Goal: Task Accomplishment & Management: Complete application form

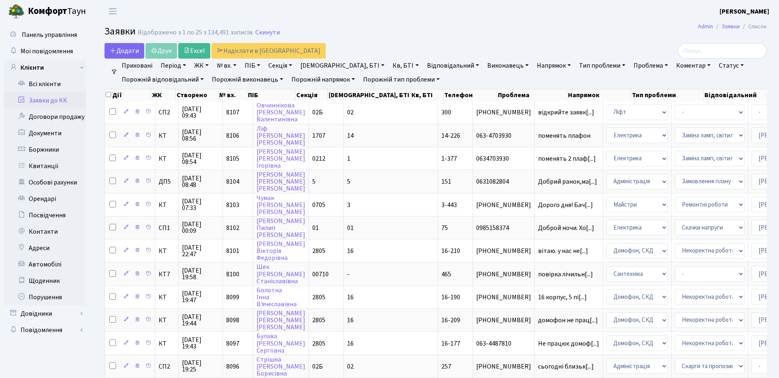
select select "25"
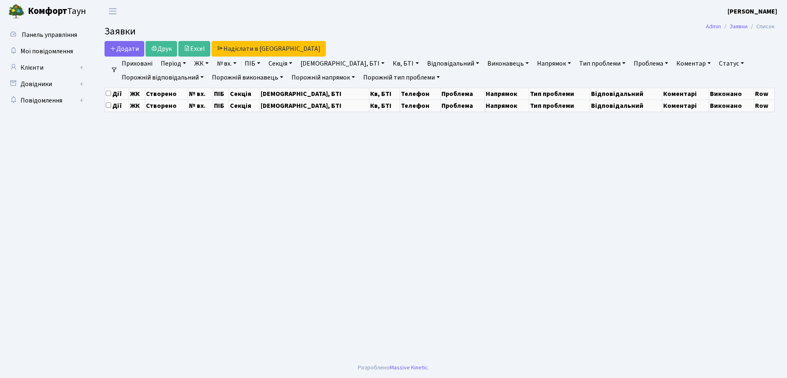
select select "25"
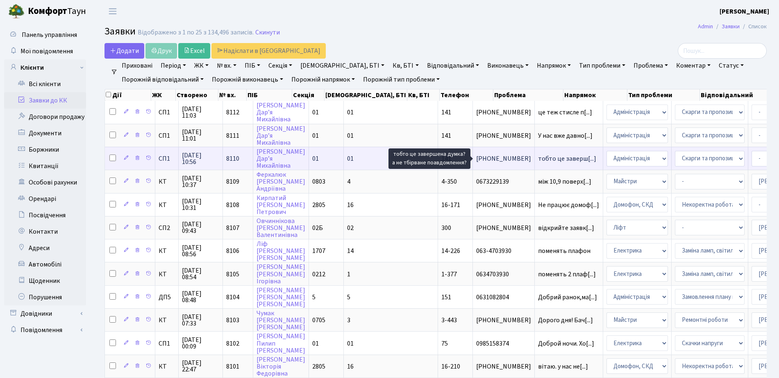
click at [538, 157] on span "тобто це заверш[...]" at bounding box center [567, 158] width 58 height 9
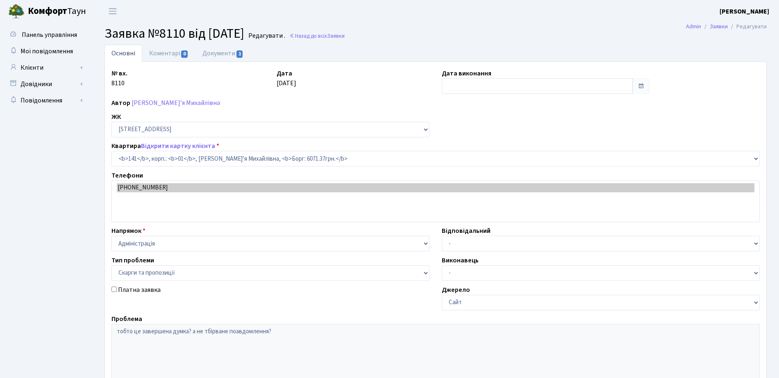
select select "20066"
select select "55"
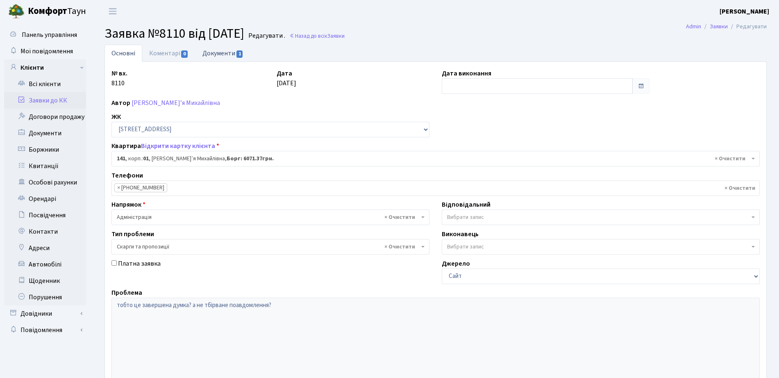
click at [216, 52] on link "Документи 1" at bounding box center [223, 53] width 55 height 17
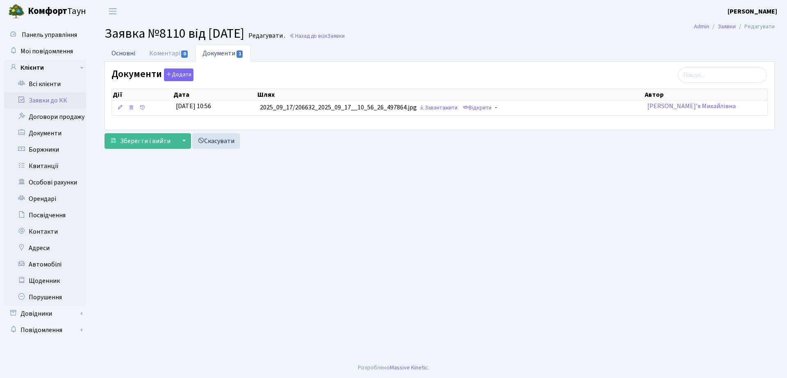
click at [138, 55] on link "Основні" at bounding box center [124, 53] width 38 height 17
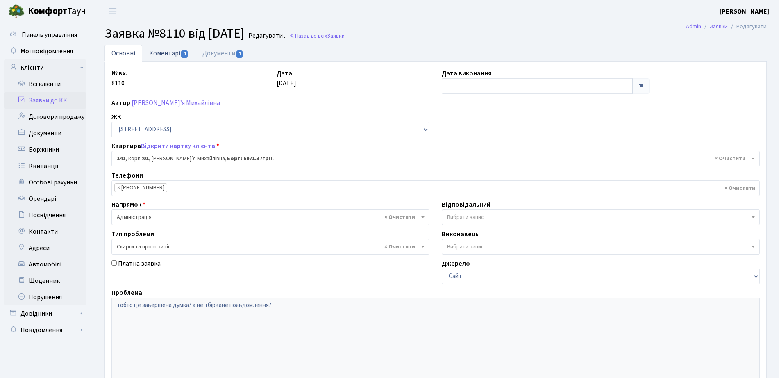
click at [179, 57] on link "Коментарі 0" at bounding box center [168, 53] width 53 height 17
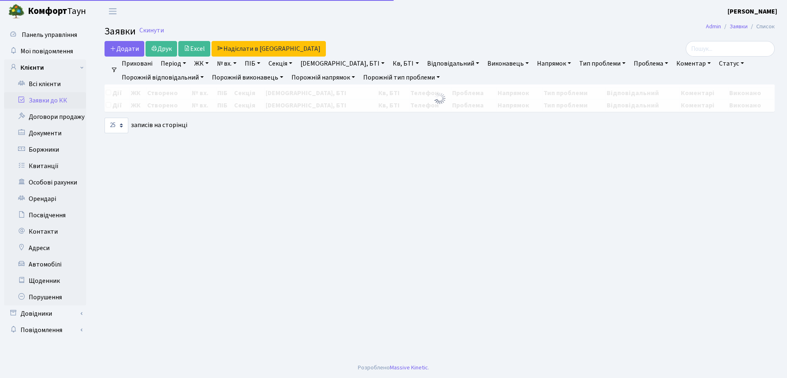
select select "25"
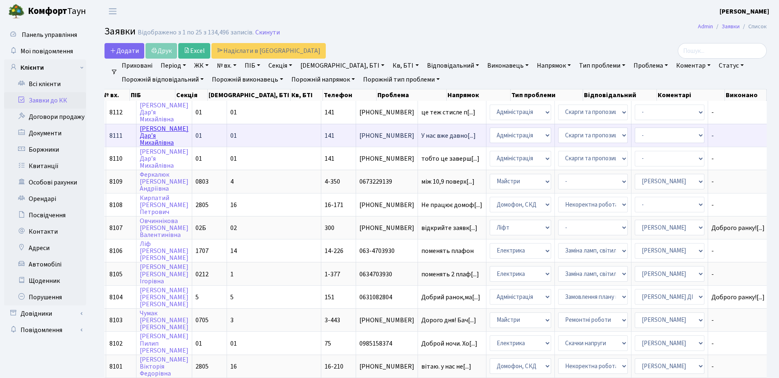
click at [159, 145] on link "Юрчик Дар’я Михайлівна" at bounding box center [164, 135] width 49 height 23
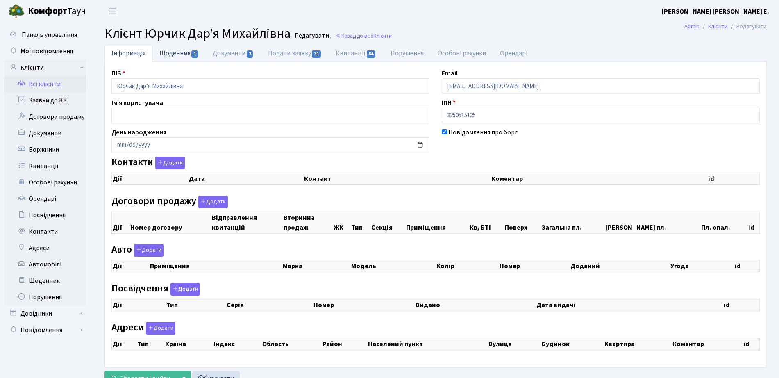
checkbox input "true"
select select "25"
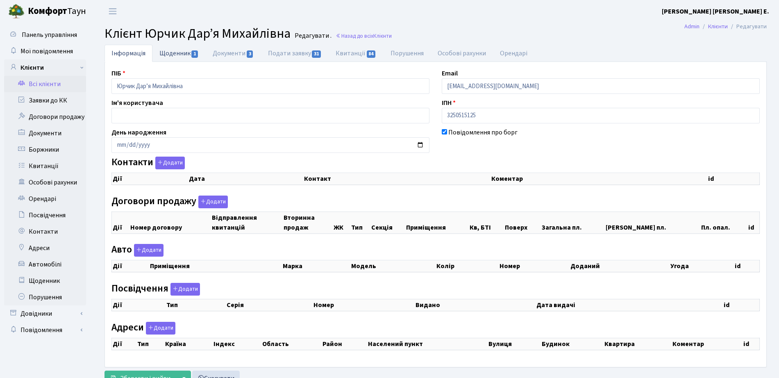
select select "25"
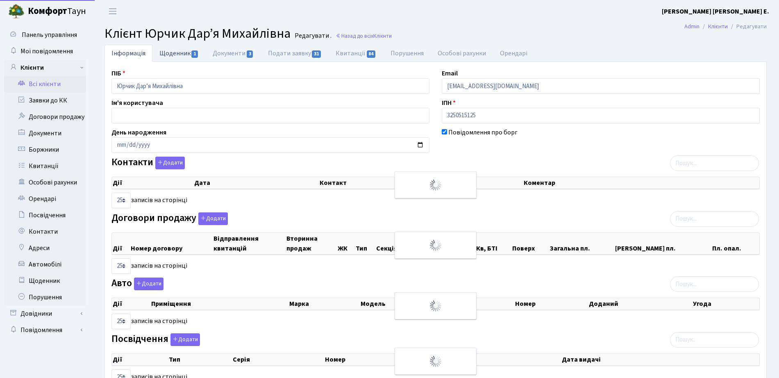
click at [196, 52] on span "1" at bounding box center [194, 53] width 7 height 7
select select "25"
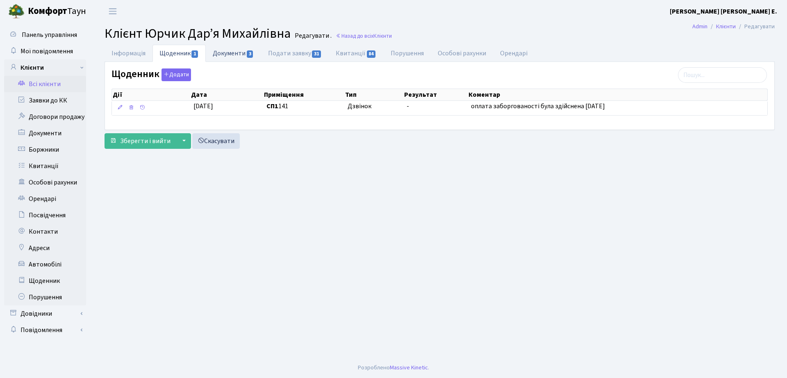
click at [216, 45] on main "Admin Клієнти Редагувати Клієнт Юрчик Дар’я Михайлівна Редагувати . Назад до вс…" at bounding box center [439, 190] width 695 height 335
click at [217, 56] on link "Документи 3" at bounding box center [233, 53] width 55 height 17
select select "25"
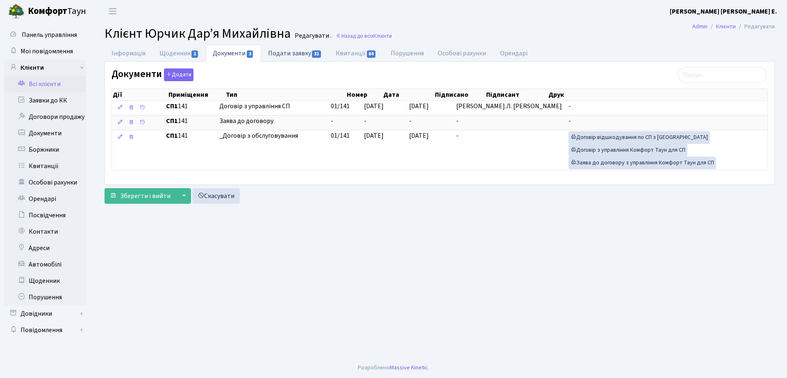
click at [292, 54] on link "Подати заявку 31" at bounding box center [295, 53] width 68 height 17
select select "25"
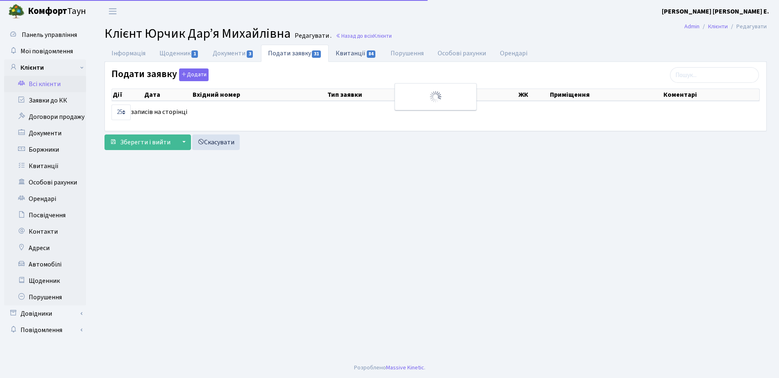
click at [351, 55] on link "Квитанції 84" at bounding box center [356, 53] width 55 height 17
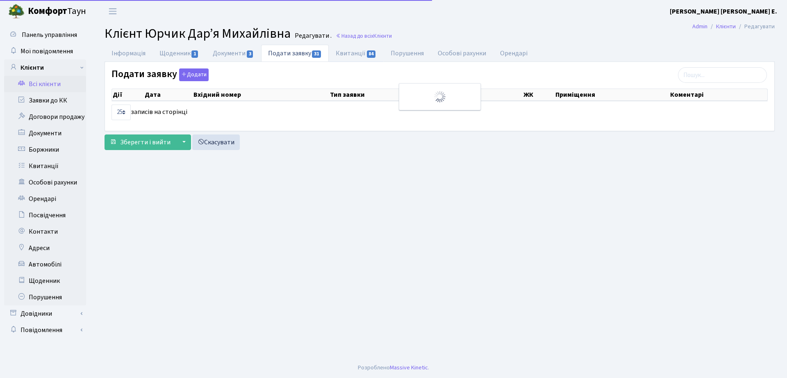
select select "25"
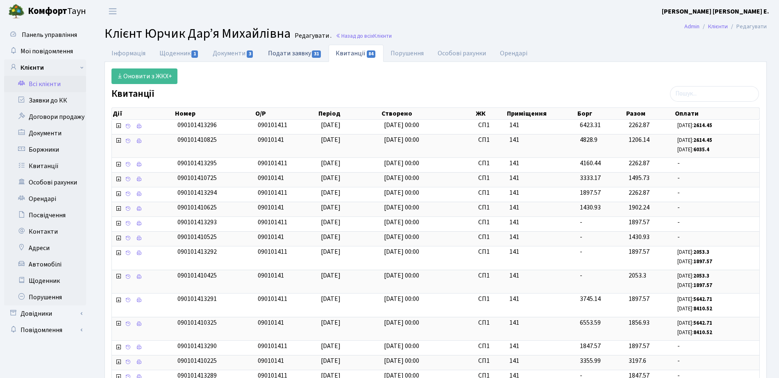
click at [303, 51] on link "Подати заявку 31" at bounding box center [295, 53] width 68 height 17
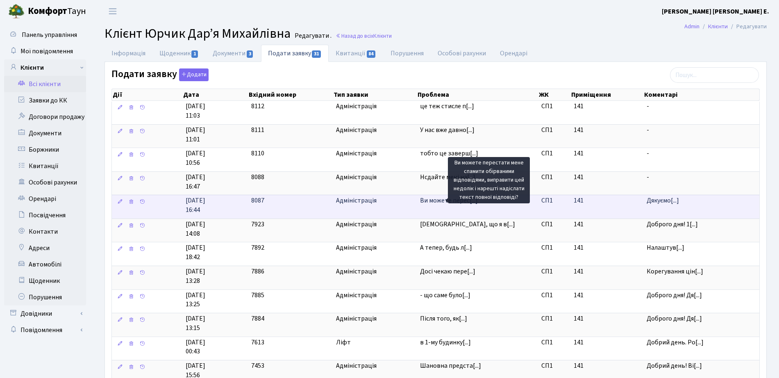
click at [461, 204] on span "Ви можете перес[...]" at bounding box center [449, 200] width 58 height 9
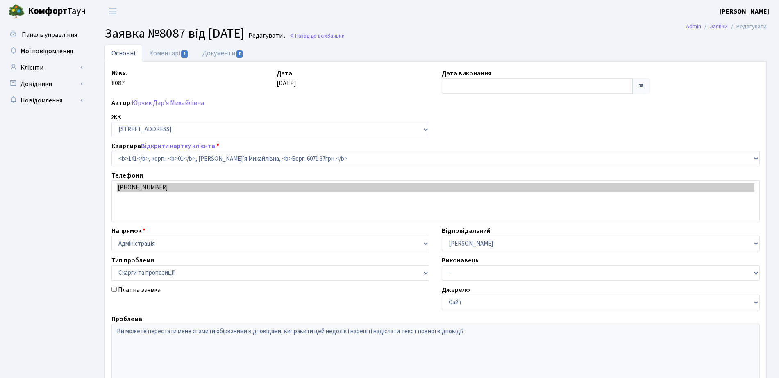
select select "20066"
select select "55"
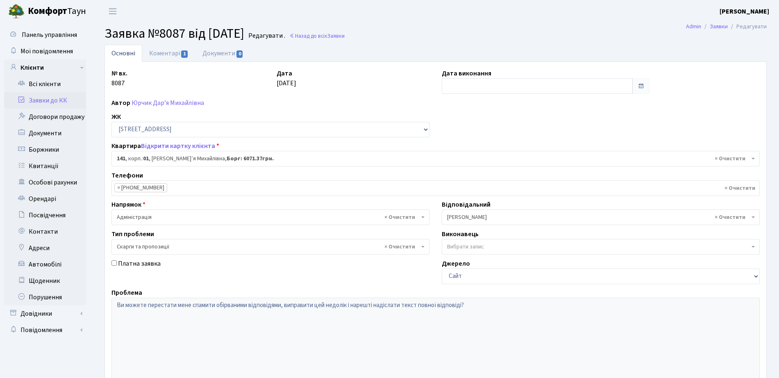
click at [192, 44] on main "Admin Заявки Редагувати Заявка №8087 від 16.09.2025 Редагувати . Назад до всіх …" at bounding box center [435, 246] width 687 height 446
click at [184, 50] on span "1" at bounding box center [184, 53] width 7 height 7
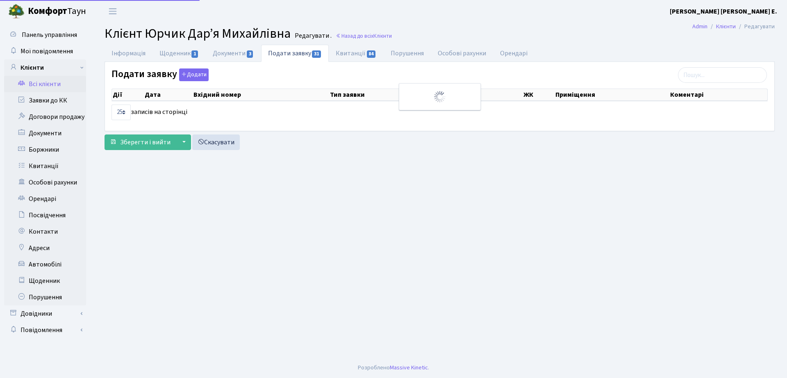
select select "25"
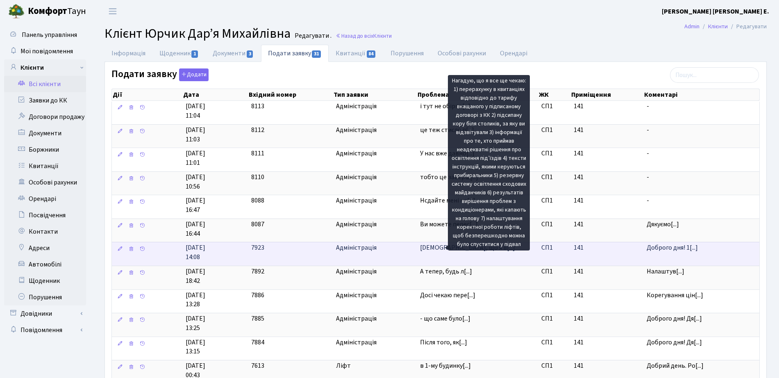
click at [428, 247] on span "[DEMOGRAPHIC_DATA], що я в[...]" at bounding box center [467, 247] width 95 height 9
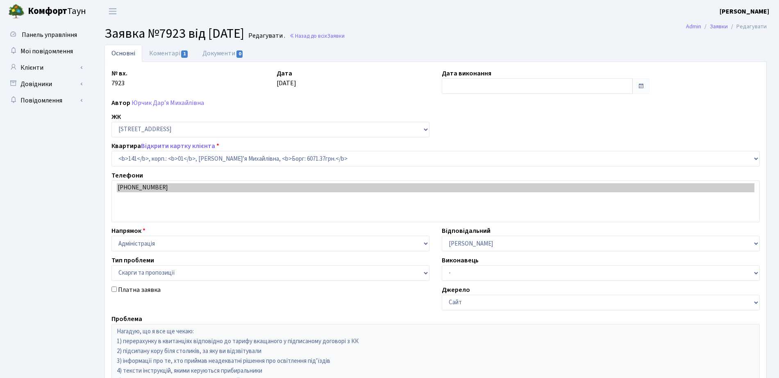
select select "20066"
select select "55"
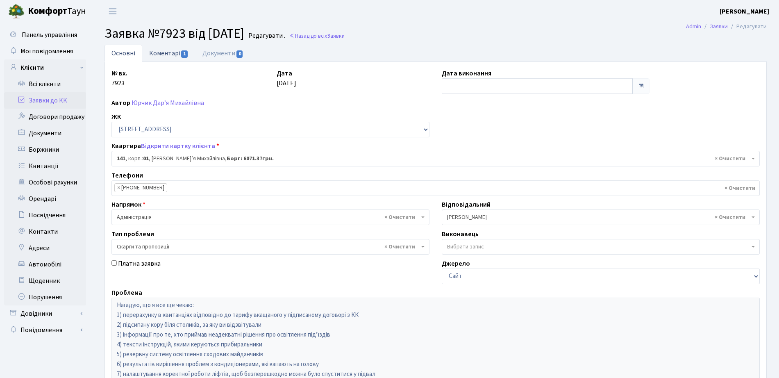
click at [153, 46] on link "Коментарі 1" at bounding box center [168, 53] width 53 height 17
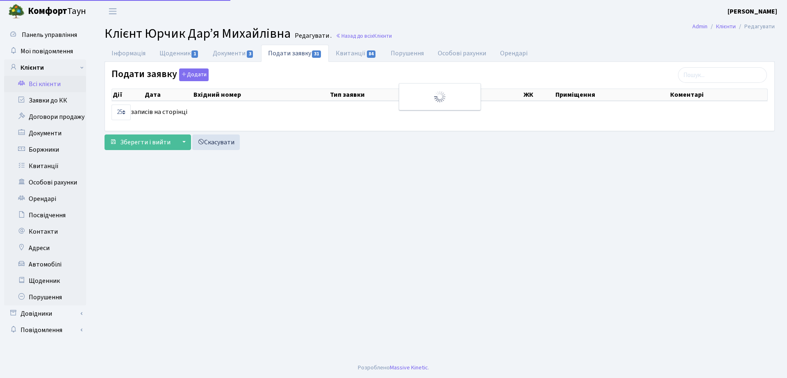
select select "25"
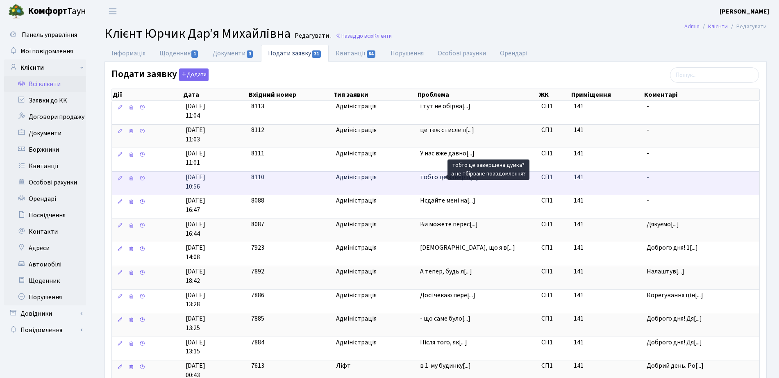
click at [467, 180] on span "тобто це заверш[...]" at bounding box center [449, 177] width 58 height 9
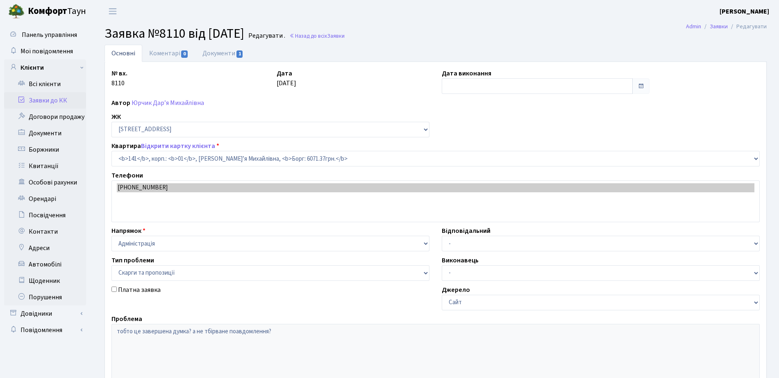
select select "20066"
select select "55"
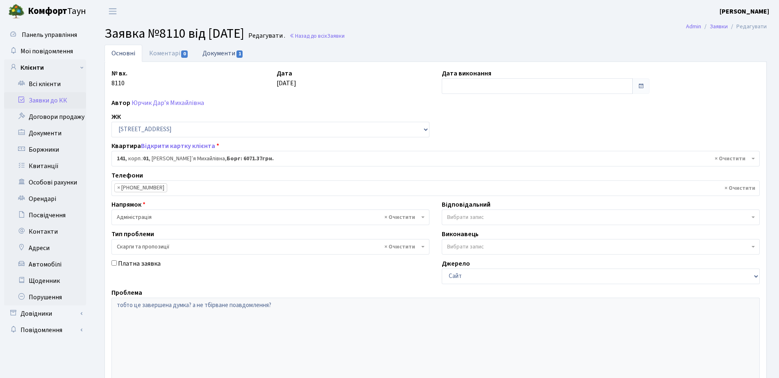
click at [232, 52] on link "Документи 1" at bounding box center [223, 53] width 55 height 17
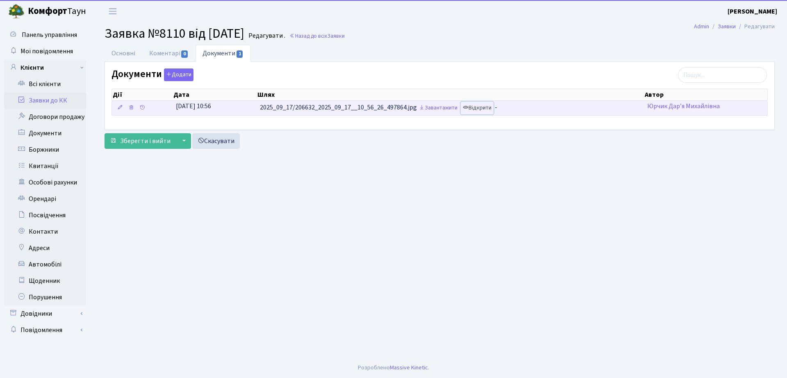
click at [480, 107] on link "Відкрити" at bounding box center [477, 108] width 33 height 13
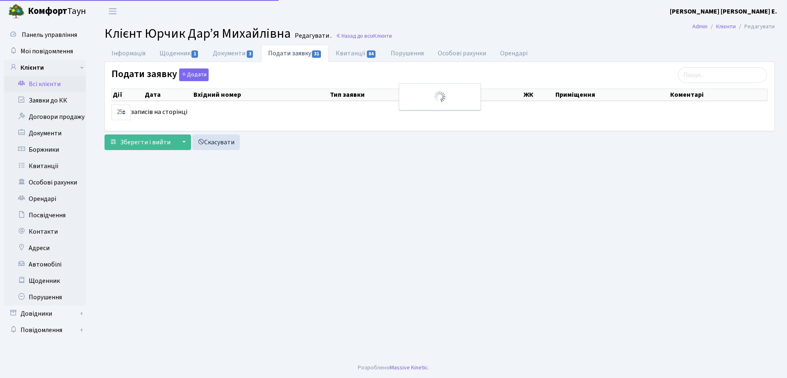
select select "25"
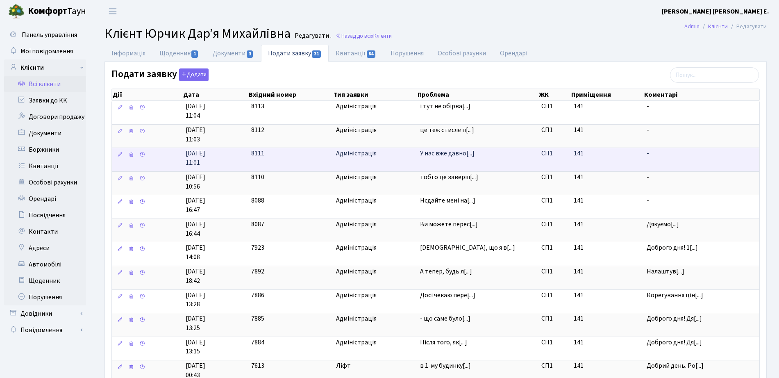
click at [467, 154] on span "У нас вже давно[...]" at bounding box center [447, 153] width 55 height 9
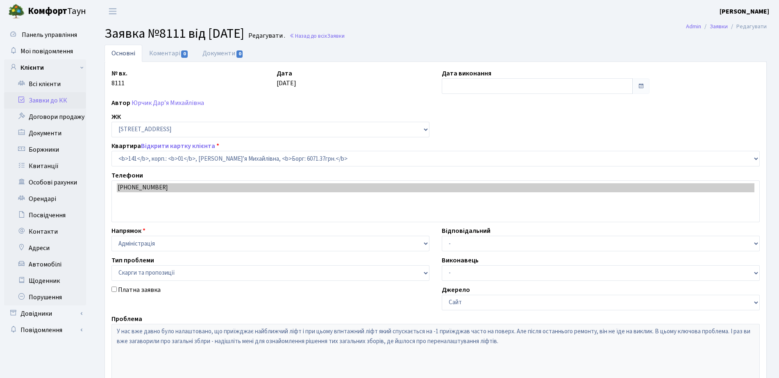
select select "20066"
select select "55"
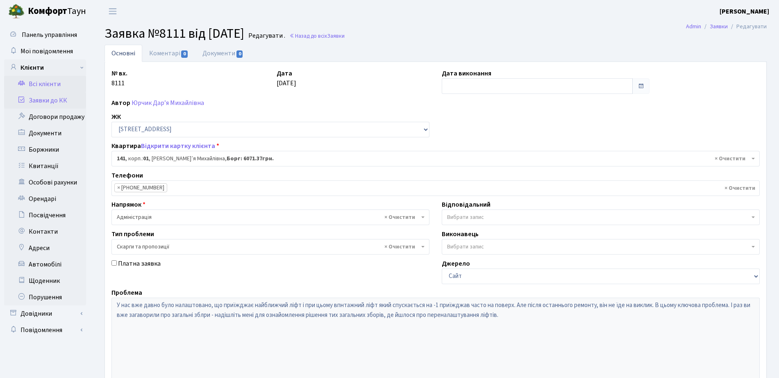
click at [44, 91] on link "Всі клієнти" at bounding box center [45, 84] width 82 height 16
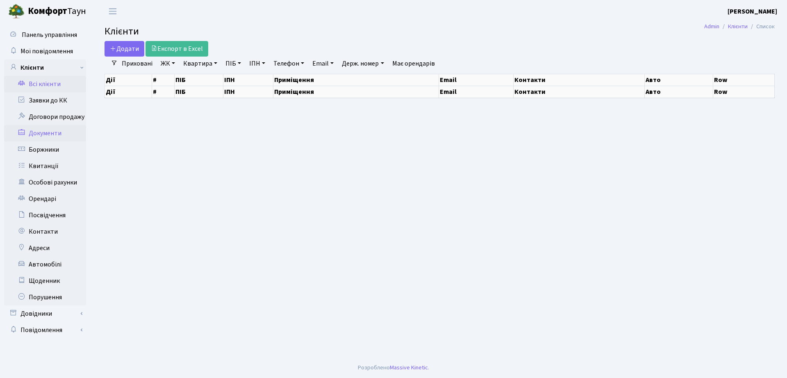
select select "25"
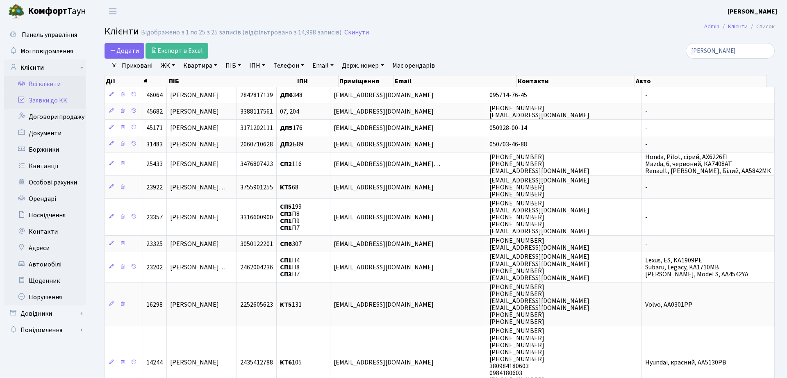
click at [51, 103] on link "Заявки до КК" at bounding box center [45, 100] width 82 height 16
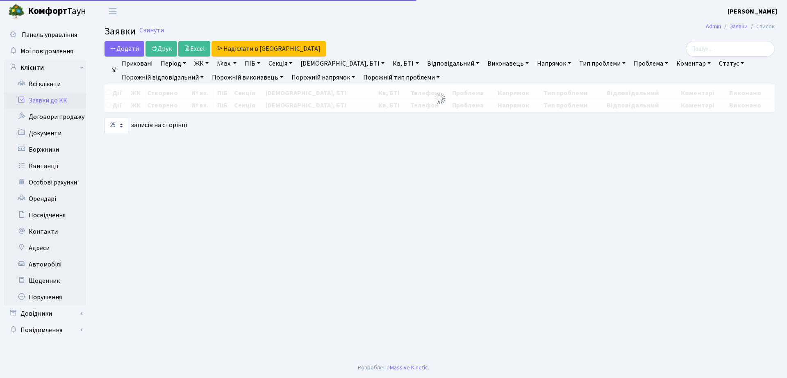
select select "25"
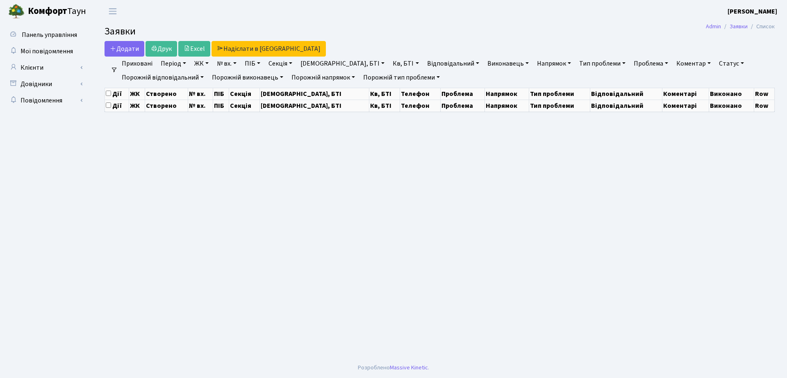
select select "25"
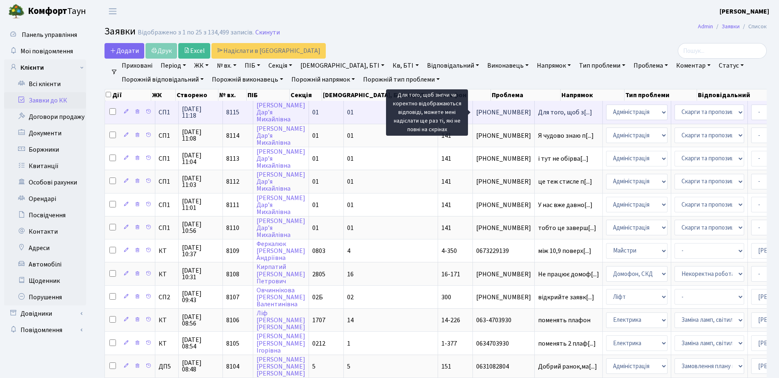
click at [538, 110] on span "Для того, щоб з[...]" at bounding box center [565, 112] width 54 height 9
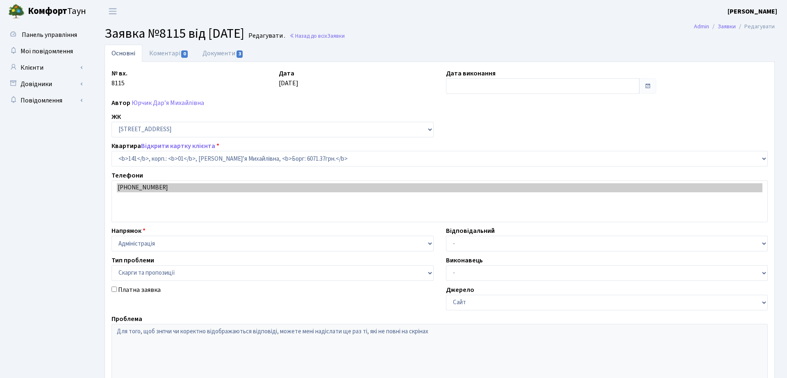
select select "20066"
select select "55"
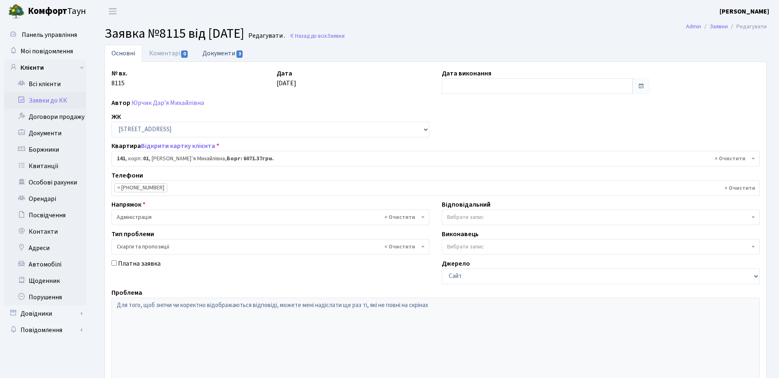
click at [225, 52] on link "Документи 3" at bounding box center [223, 53] width 55 height 17
select select "25"
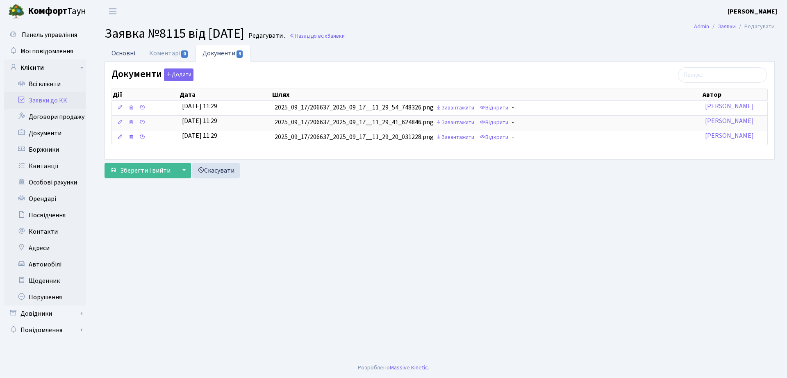
click at [128, 55] on link "Основні" at bounding box center [124, 53] width 38 height 17
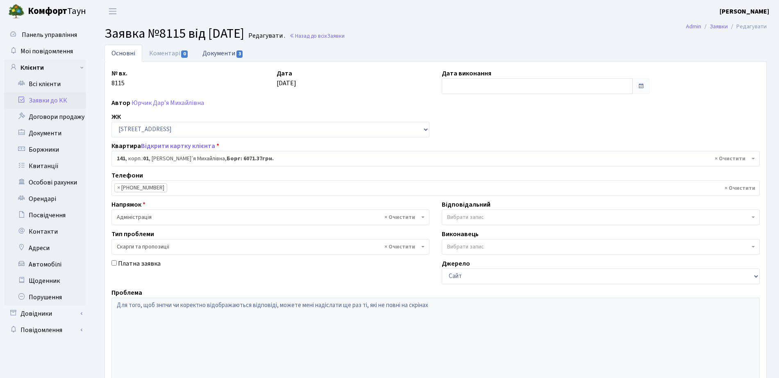
click at [243, 57] on span "3" at bounding box center [240, 53] width 7 height 7
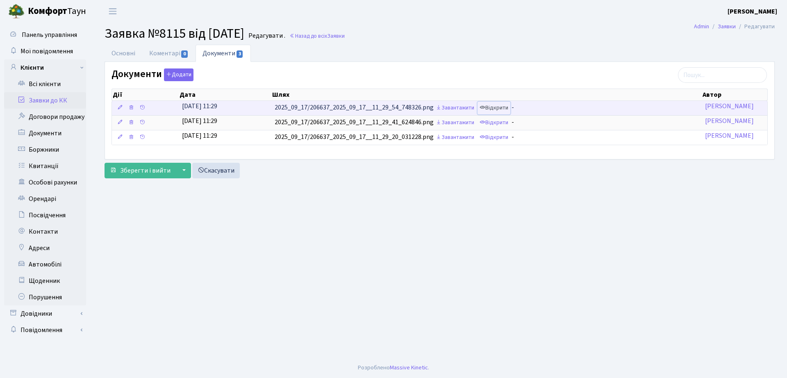
click at [500, 106] on link "Відкрити" at bounding box center [494, 108] width 33 height 13
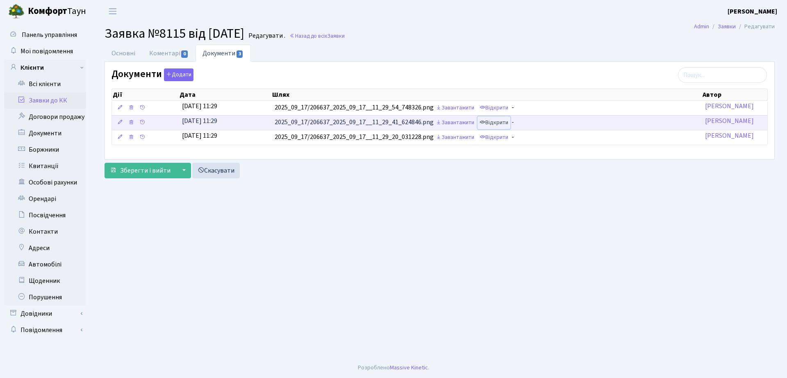
click at [508, 122] on link "Відкрити" at bounding box center [494, 122] width 33 height 13
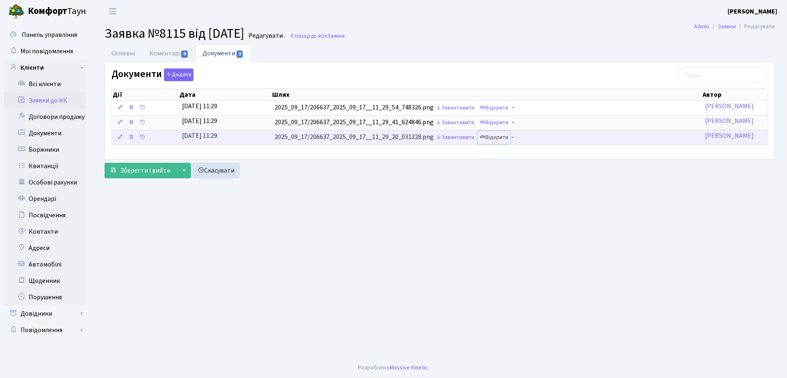
click at [498, 138] on link "Відкрити" at bounding box center [494, 137] width 33 height 13
